Goal: Navigation & Orientation: Find specific page/section

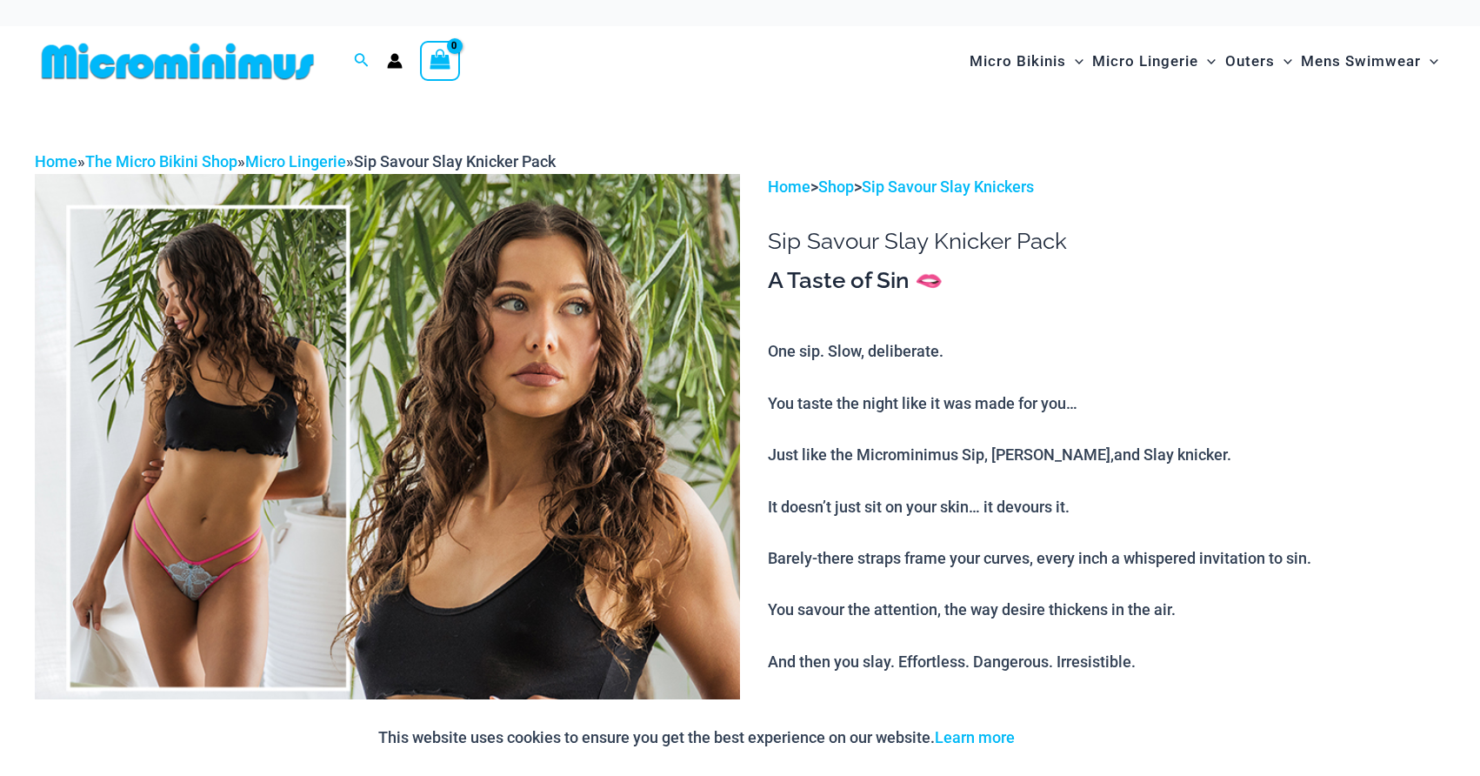
type input "**********"
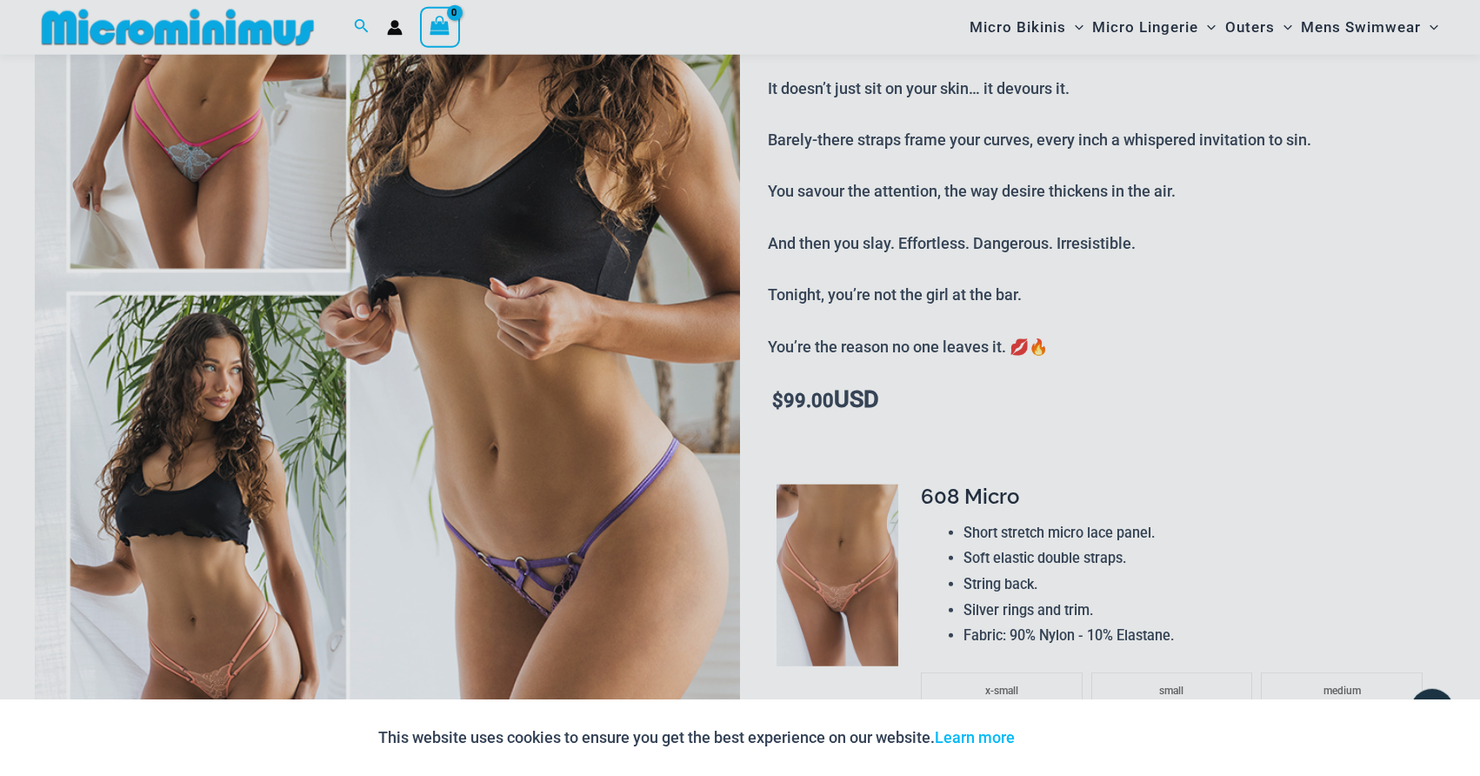
scroll to position [532, 0]
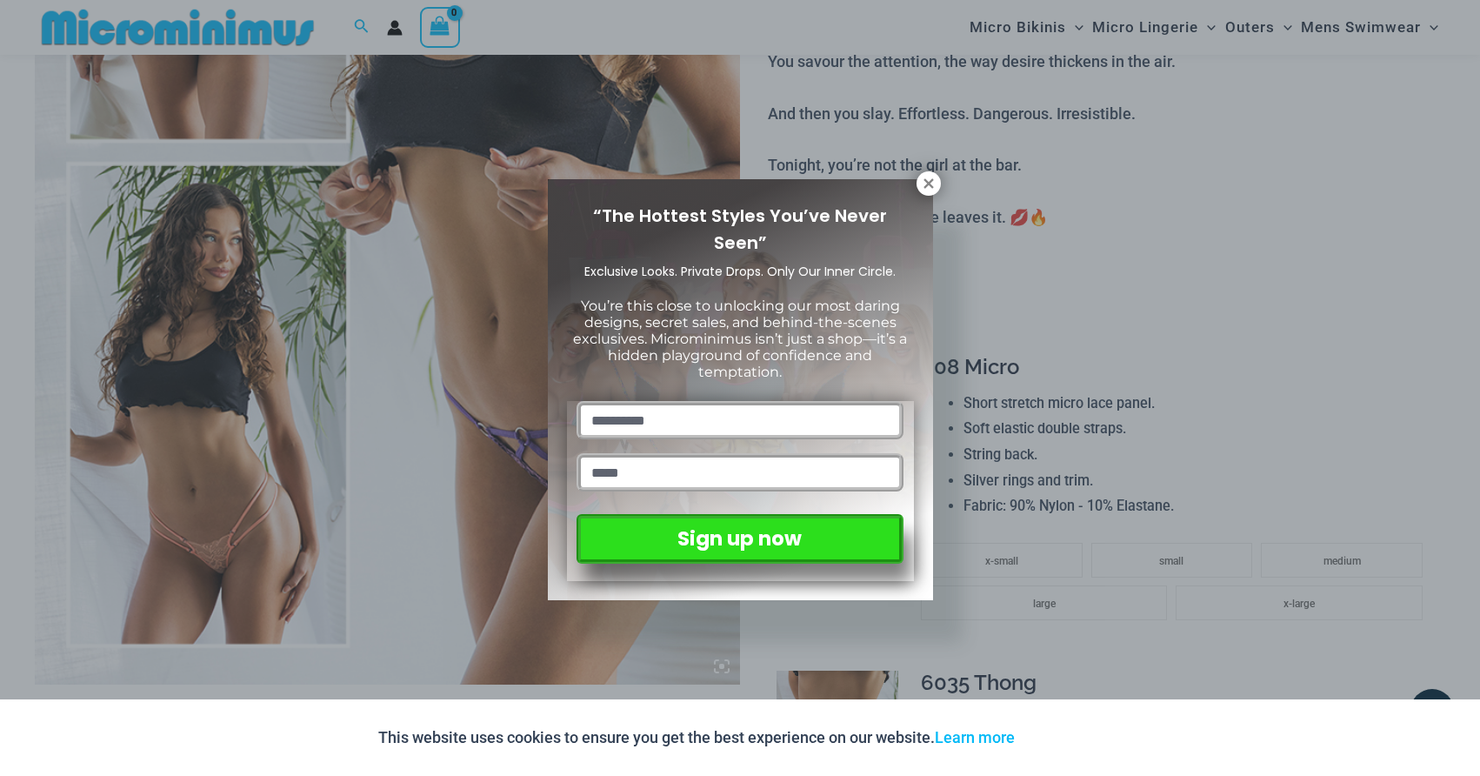
click at [928, 183] on icon at bounding box center [928, 183] width 10 height 10
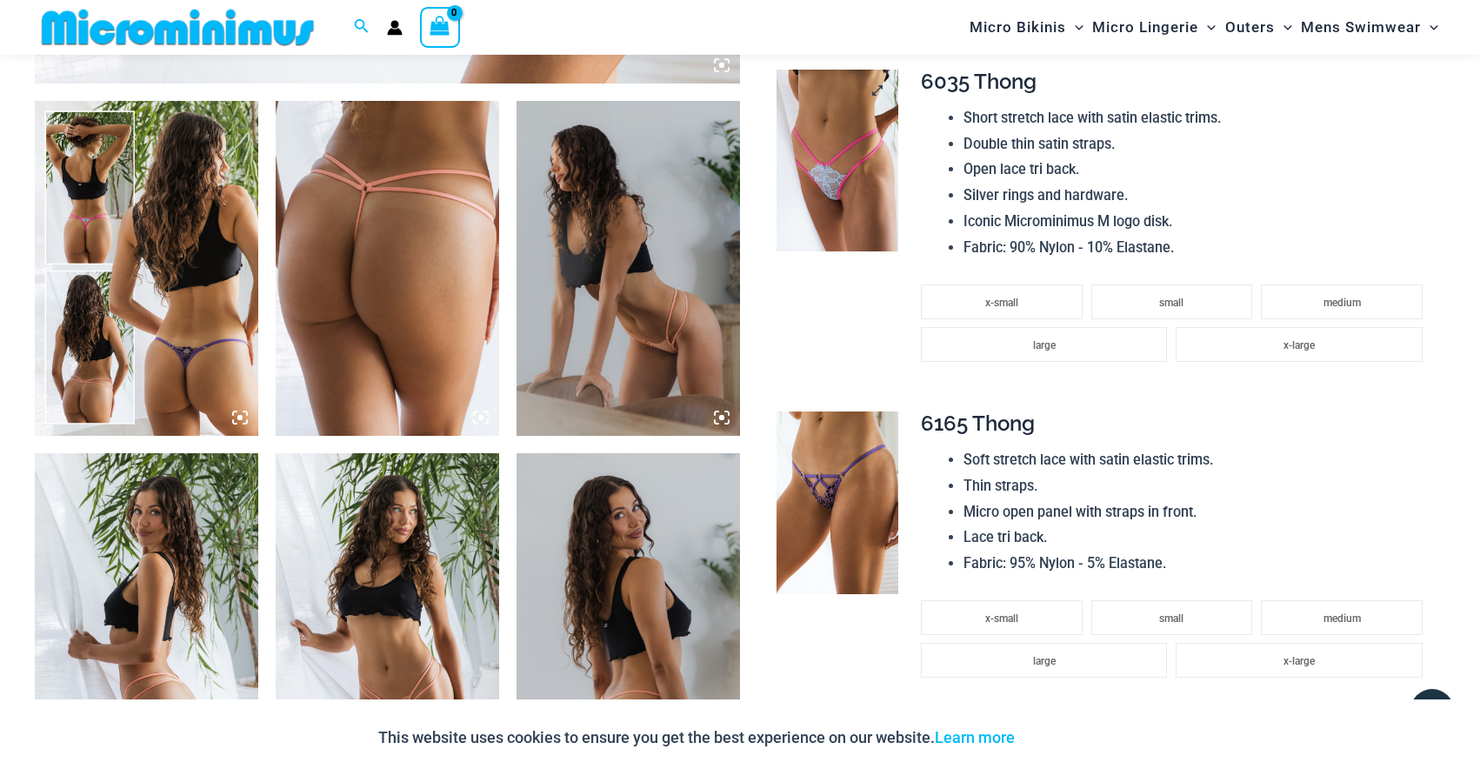
scroll to position [1137, 0]
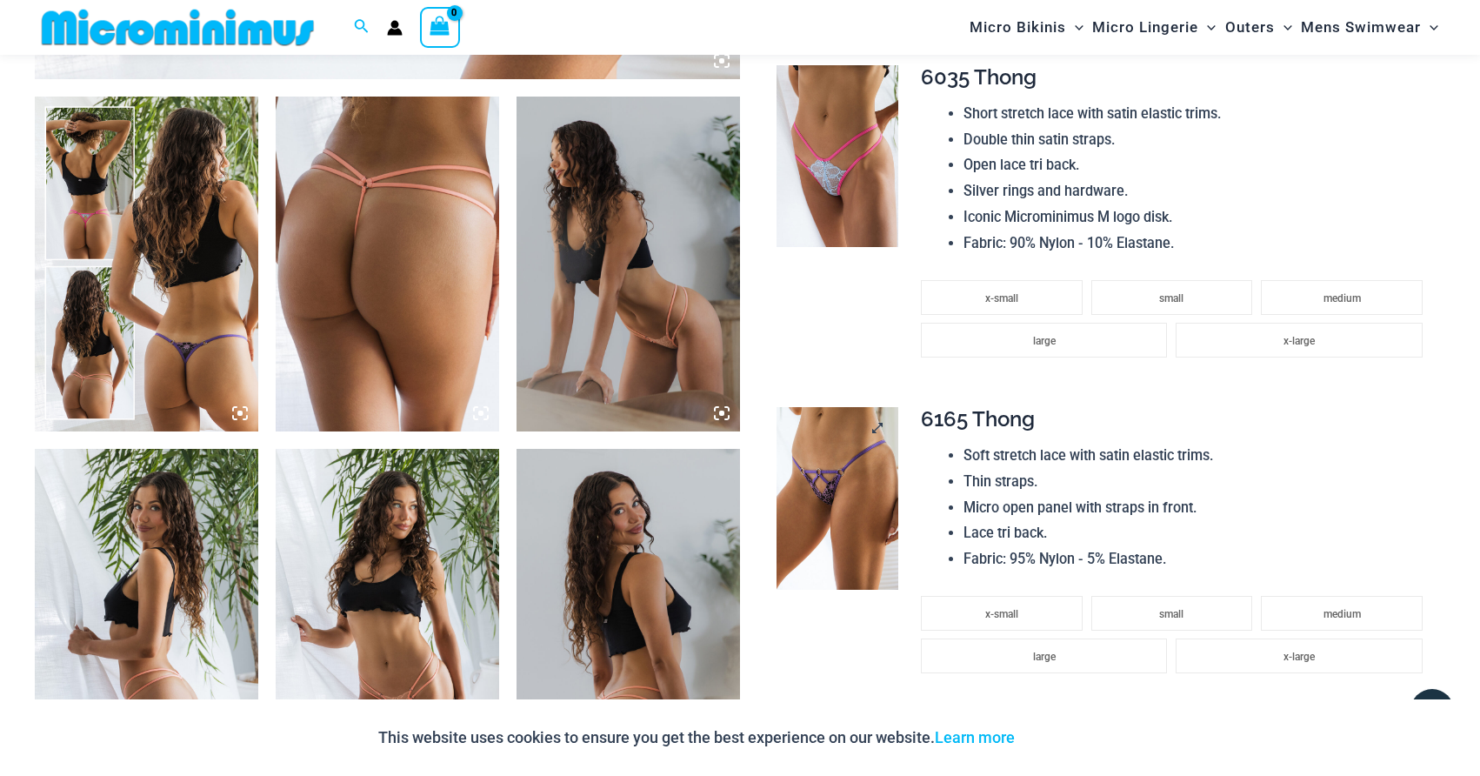
click at [841, 496] on img at bounding box center [837, 498] width 122 height 182
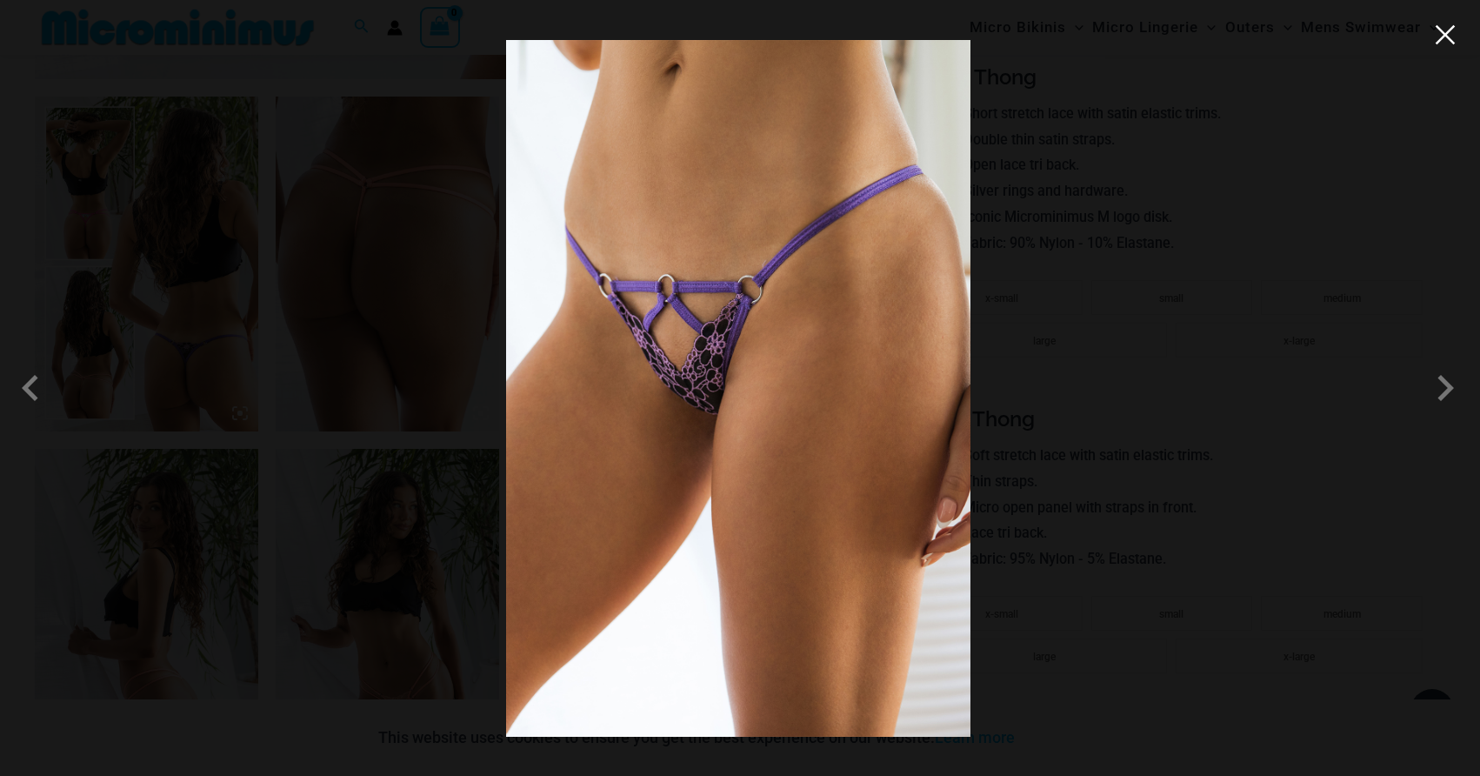
click at [1442, 36] on button "Close" at bounding box center [1445, 35] width 26 height 26
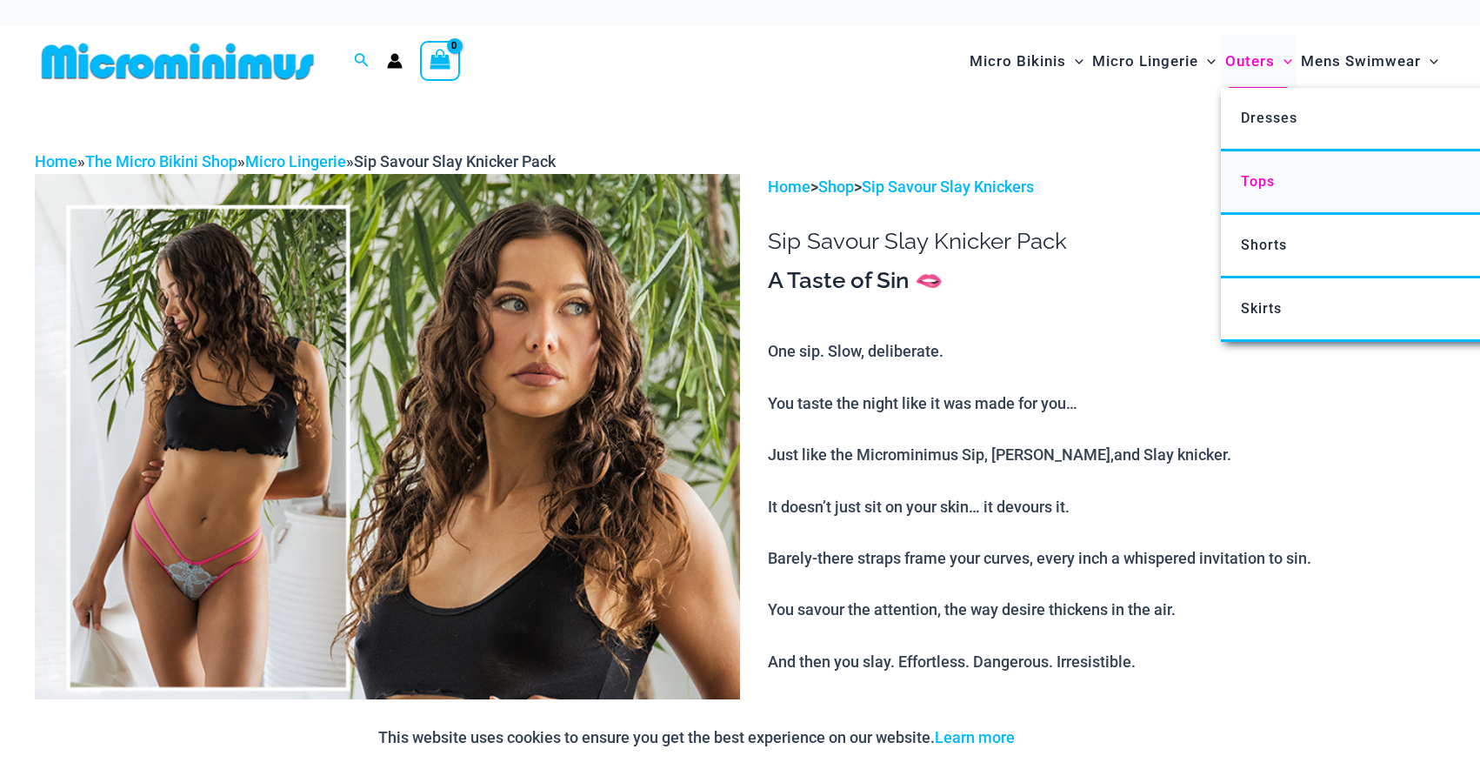
click at [1261, 180] on span "Tops" at bounding box center [1258, 181] width 34 height 17
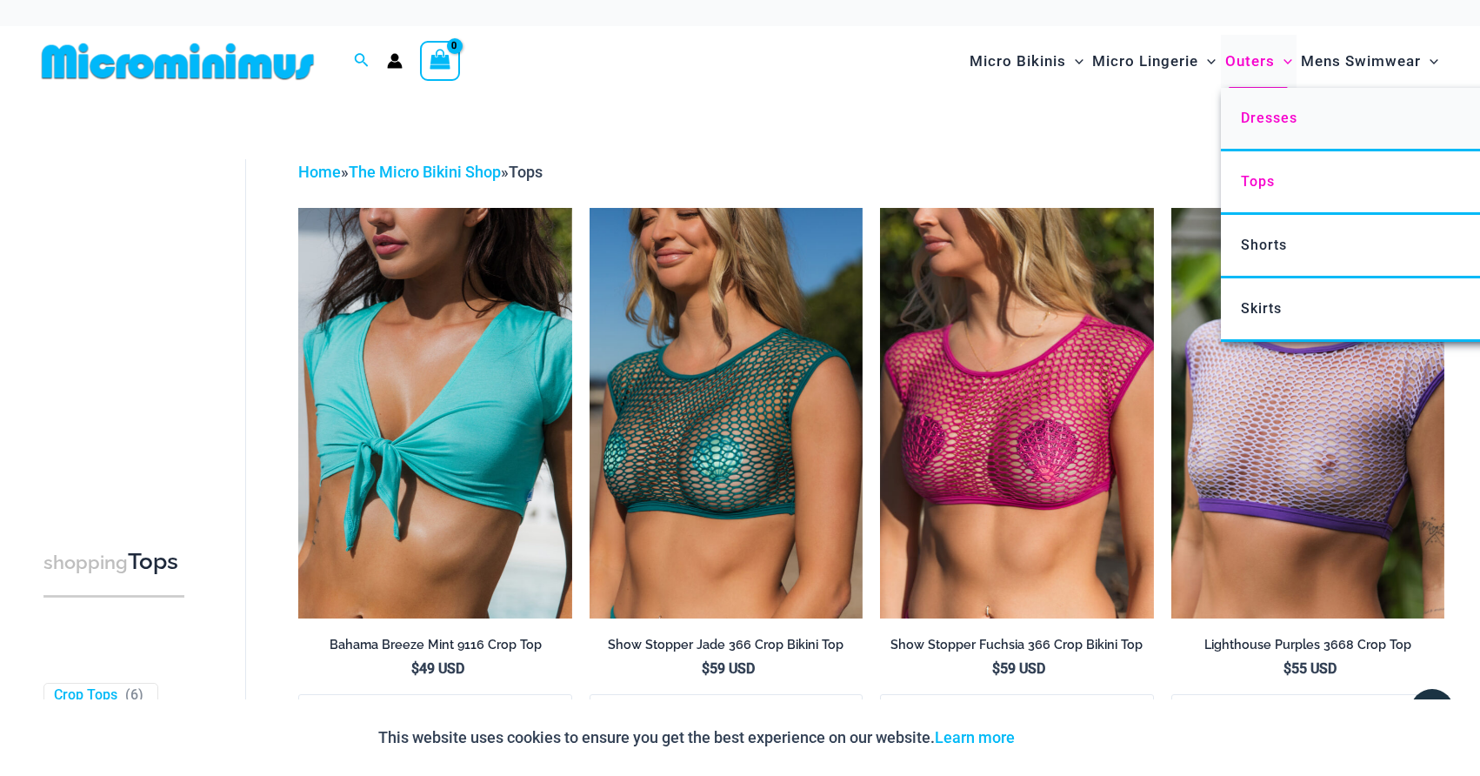
click at [1269, 113] on span "Dresses" at bounding box center [1269, 118] width 57 height 17
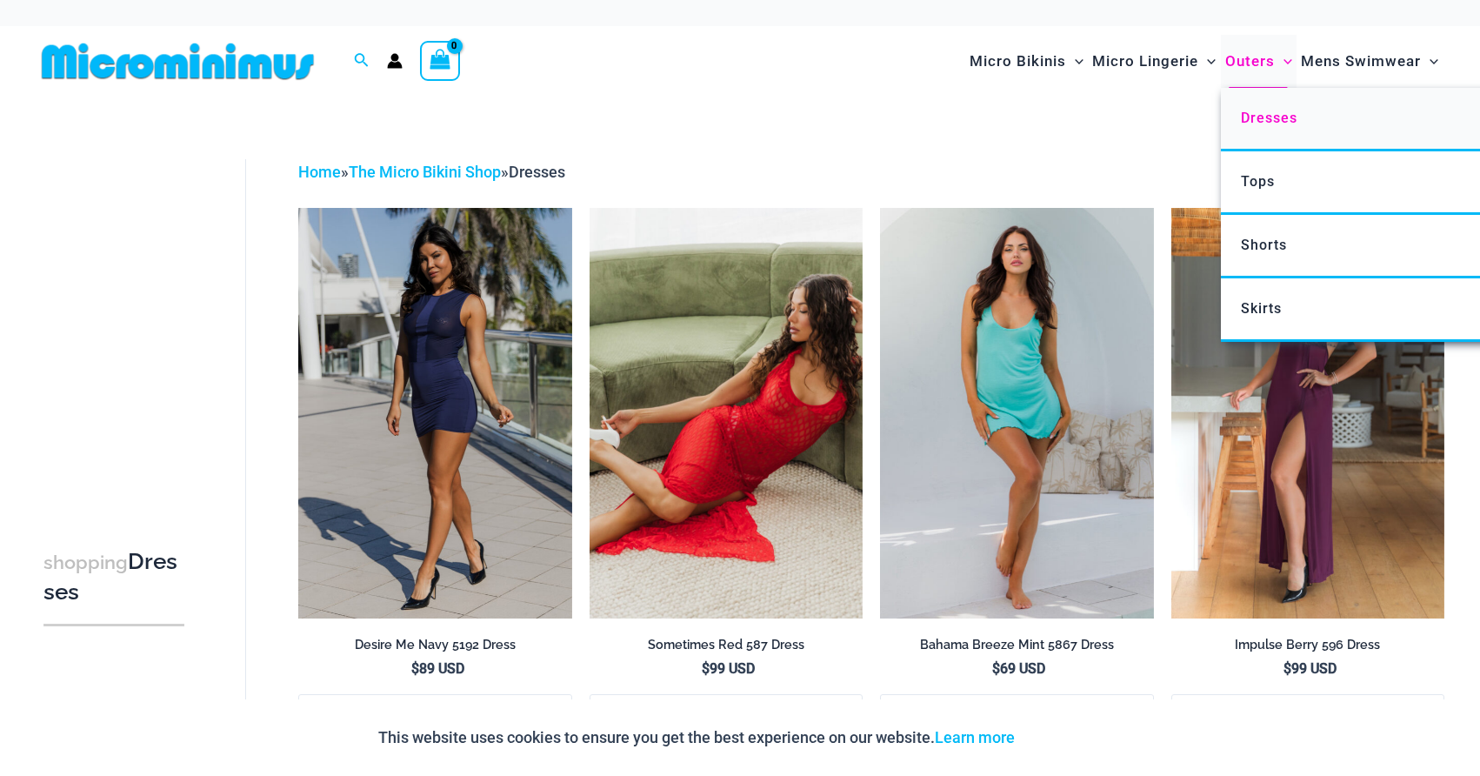
click at [1269, 116] on span "Dresses" at bounding box center [1269, 118] width 57 height 17
